Goal: Information Seeking & Learning: Learn about a topic

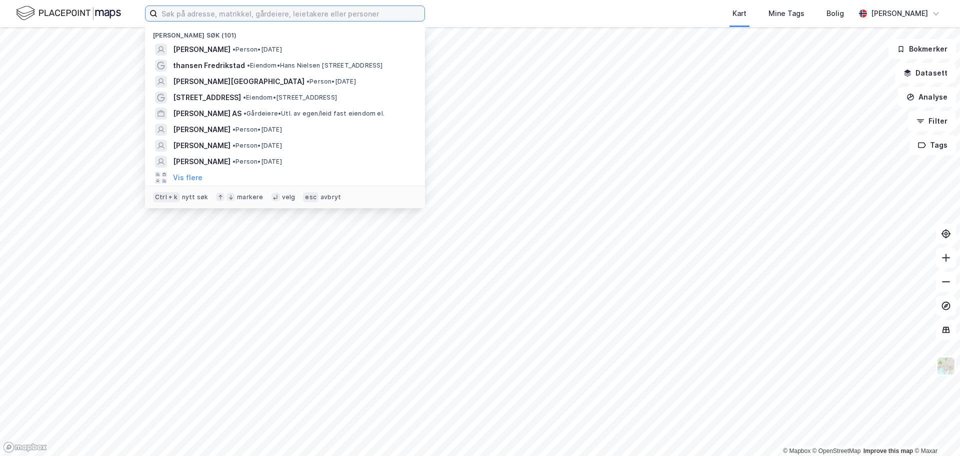
click at [323, 13] on input at bounding box center [291, 13] width 267 height 15
paste input "[STREET_ADDRESS]"
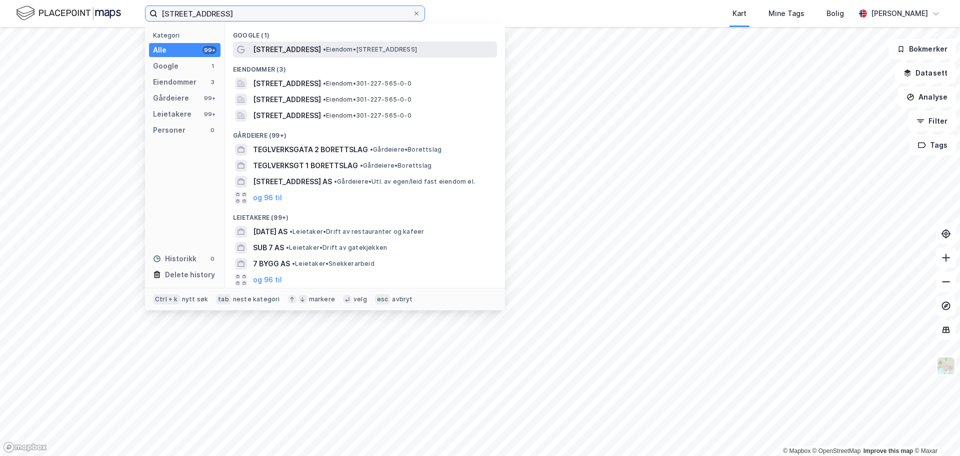
type input "[STREET_ADDRESS]"
click at [364, 46] on span "• Eiendom • [STREET_ADDRESS]" at bounding box center [370, 50] width 94 height 8
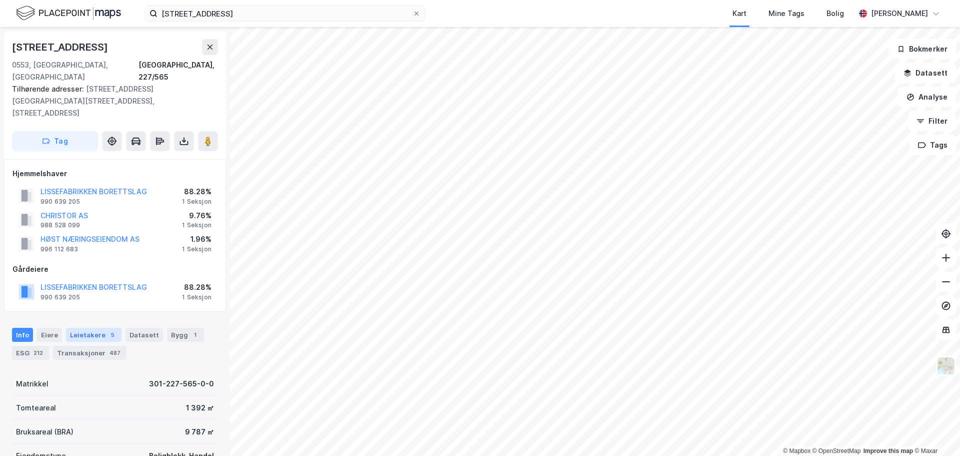
click at [93, 328] on div "Leietakere 5" at bounding box center [94, 335] width 56 height 14
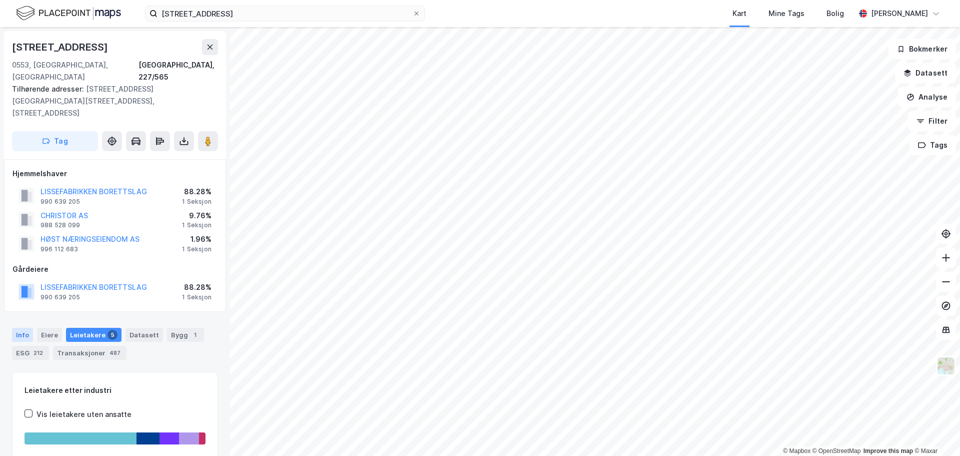
click at [27, 328] on div "Info" at bounding box center [22, 335] width 21 height 14
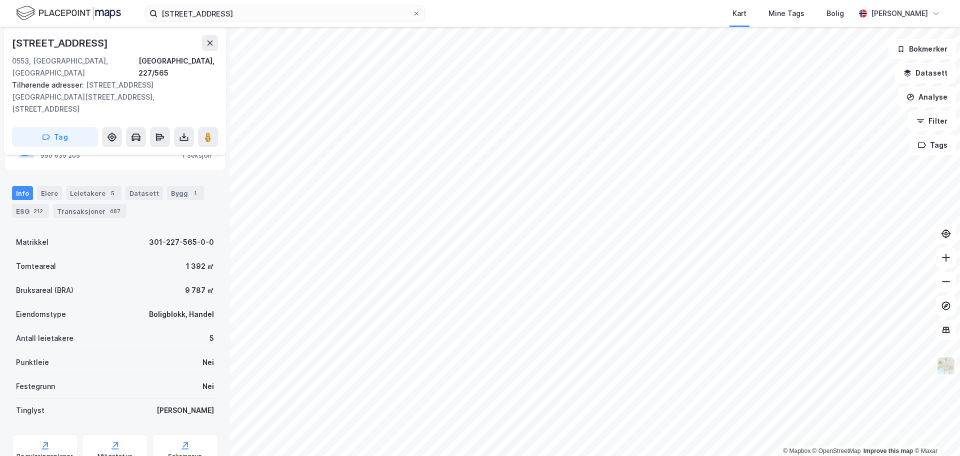
scroll to position [100, 0]
